Goal: Task Accomplishment & Management: Use online tool/utility

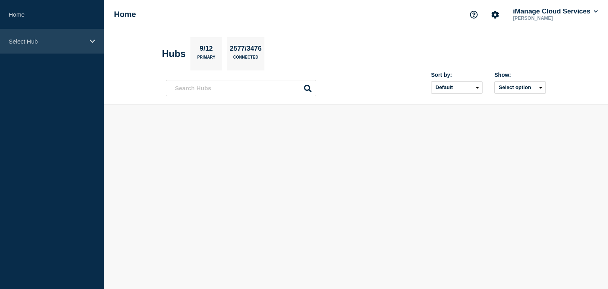
click at [89, 41] on div "Select Hub" at bounding box center [52, 41] width 104 height 24
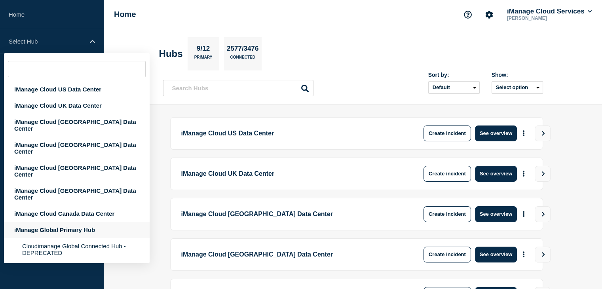
click at [68, 222] on div "iManage Global Primary Hub" at bounding box center [77, 230] width 146 height 16
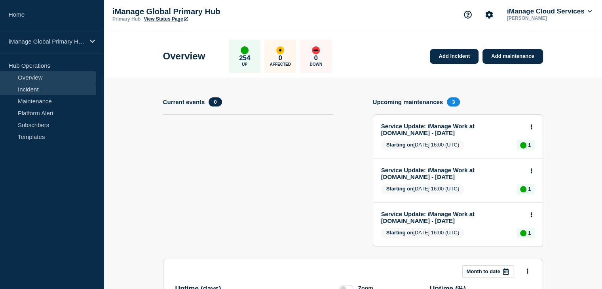
click at [53, 89] on link "Incident" at bounding box center [48, 89] width 96 height 12
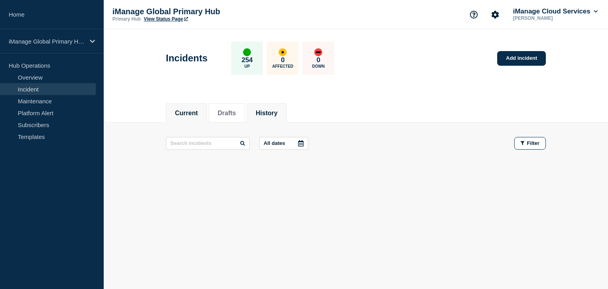
click at [271, 111] on button "History" at bounding box center [267, 113] width 22 height 7
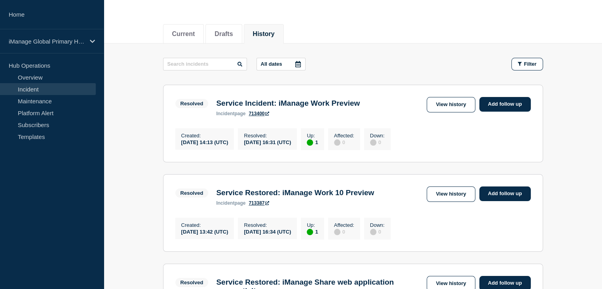
scroll to position [119, 0]
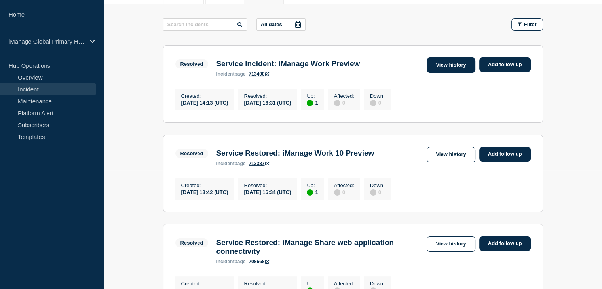
click at [446, 64] on link "View history" at bounding box center [451, 64] width 48 height 15
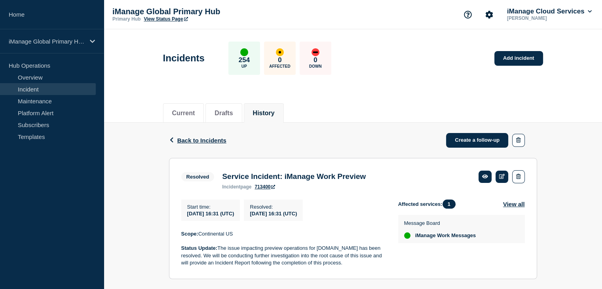
scroll to position [79, 0]
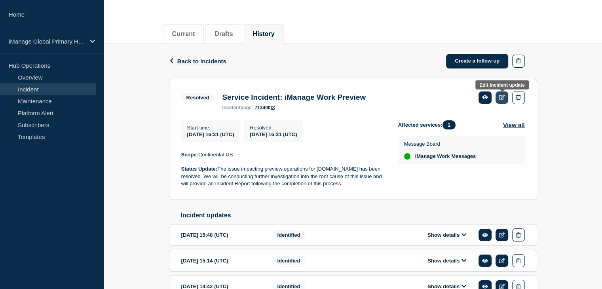
click at [503, 98] on icon at bounding box center [502, 97] width 6 height 5
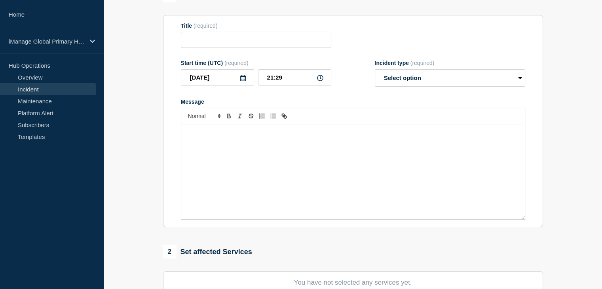
type input "Service Incident: iManage Work Preview"
type input "[DATE]"
type input "16:31"
select select "resolved"
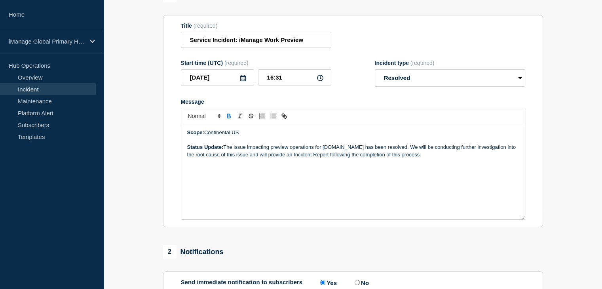
click at [443, 158] on p "Status Update: The issue impacting preview operations for [DOMAIN_NAME] has bee…" at bounding box center [353, 151] width 332 height 15
click at [286, 165] on span "--------------------------------------------------------- Please find the incid…" at bounding box center [299, 162] width 224 height 6
click at [199, 173] on p "Message" at bounding box center [353, 168] width 332 height 7
click at [431, 157] on p "Status Update: The issue impacting preview operations for [DOMAIN_NAME] has bee…" at bounding box center [353, 151] width 332 height 15
click at [436, 158] on p "Status Update: The issue impacting preview operations for [DOMAIN_NAME] has bee…" at bounding box center [353, 151] width 332 height 15
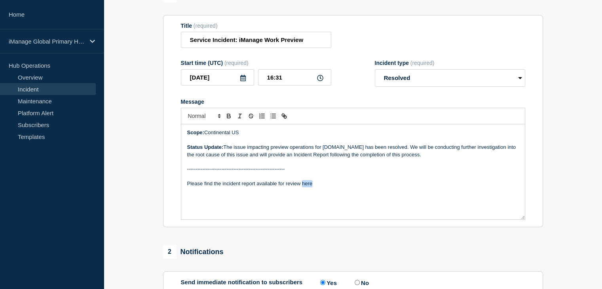
drag, startPoint x: 301, startPoint y: 186, endPoint x: 312, endPoint y: 184, distance: 10.4
click at [312, 184] on p "Please find the incident report available for review here" at bounding box center [353, 183] width 332 height 7
click at [284, 117] on line "Toggle link" at bounding box center [284, 116] width 2 height 2
paste input "ttps://[DOMAIN_NAME][URL][DATE]"
type input "[URL][DOMAIN_NAME][DATE]"
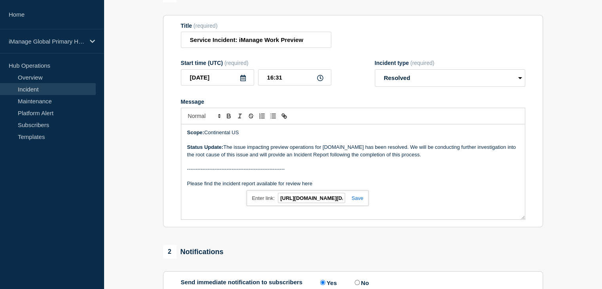
scroll to position [0, 231]
click at [358, 201] on link at bounding box center [354, 198] width 18 height 6
click at [351, 187] on p "Please find the incident report available for review here" at bounding box center [353, 183] width 332 height 7
click at [305, 186] on link "here" at bounding box center [305, 183] width 10 height 6
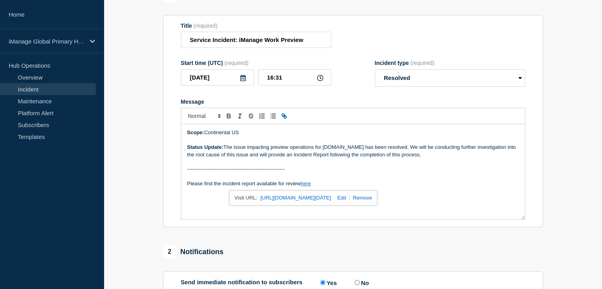
click at [320, 173] on p "---------------------------------------------------------" at bounding box center [353, 168] width 332 height 7
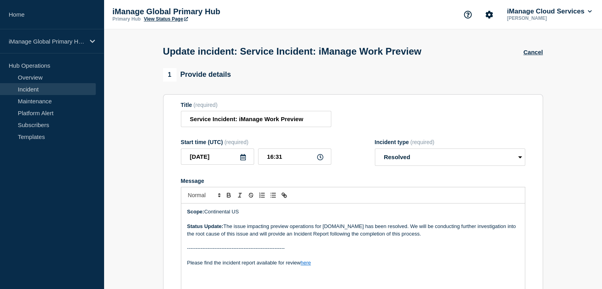
scroll to position [152, 0]
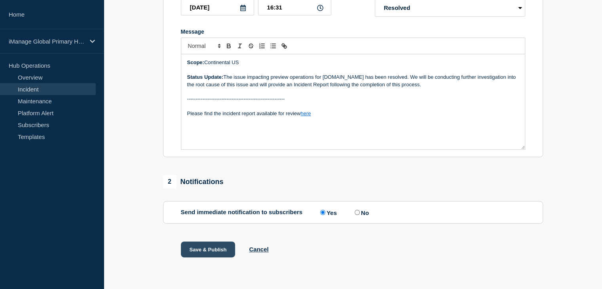
click at [212, 245] on button "Save & Publish" at bounding box center [208, 249] width 55 height 16
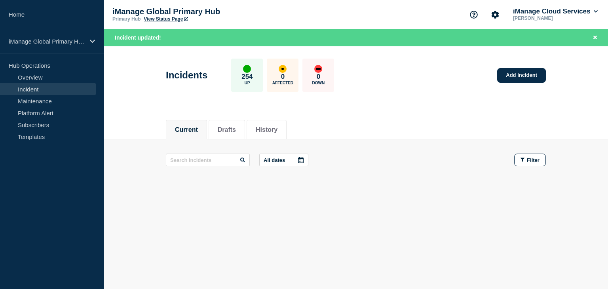
click at [412, 210] on div "Current Drafts History Current Drafts History All dates Filter" at bounding box center [356, 179] width 504 height 135
click at [444, 86] on div "Incidents 254 Up 0 Affected 0 Down Add incident" at bounding box center [356, 72] width 398 height 48
click at [54, 87] on link "Incident" at bounding box center [48, 89] width 96 height 12
click at [277, 128] on button "History" at bounding box center [267, 129] width 22 height 7
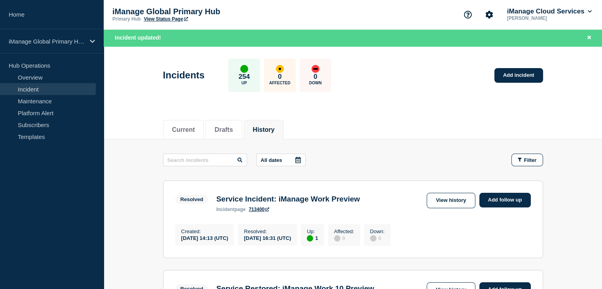
scroll to position [79, 0]
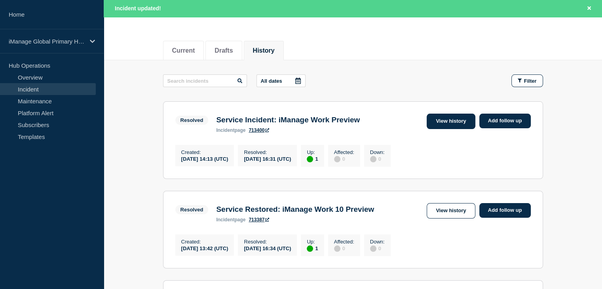
click at [464, 120] on link "View history" at bounding box center [451, 121] width 48 height 15
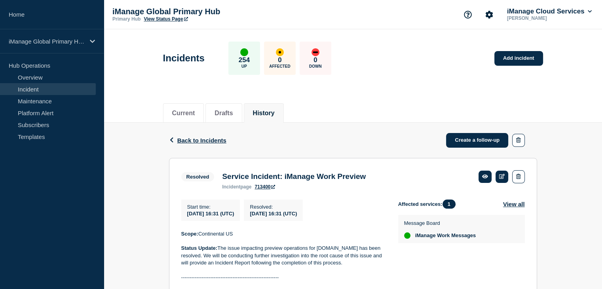
scroll to position [79, 0]
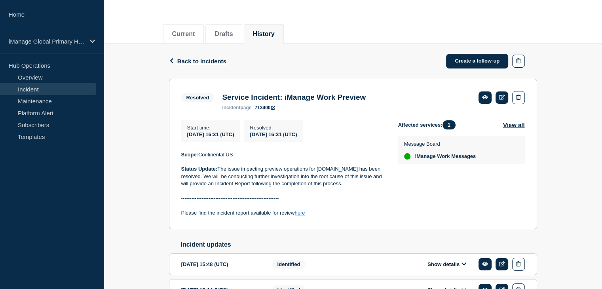
click at [334, 101] on h3 "Service Incident: iManage Work Preview" at bounding box center [294, 97] width 144 height 9
click at [353, 100] on h3 "Service Incident: iManage Work Preview" at bounding box center [294, 97] width 144 height 9
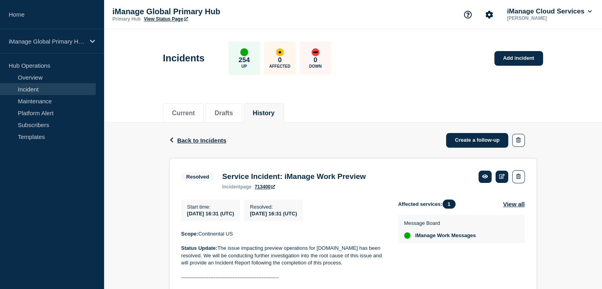
scroll to position [40, 0]
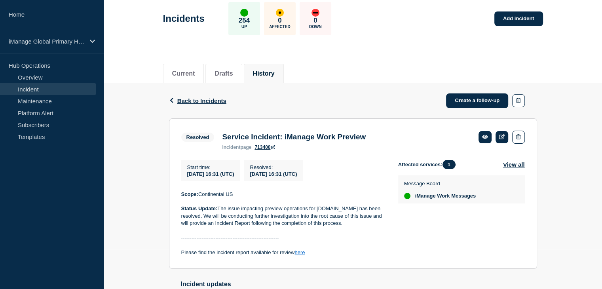
click at [149, 177] on div "Back Back to Incidents Create a follow-up Resolved Service Incident: iManage Wo…" at bounding box center [353, 250] width 498 height 334
